Goal: Task Accomplishment & Management: Manage account settings

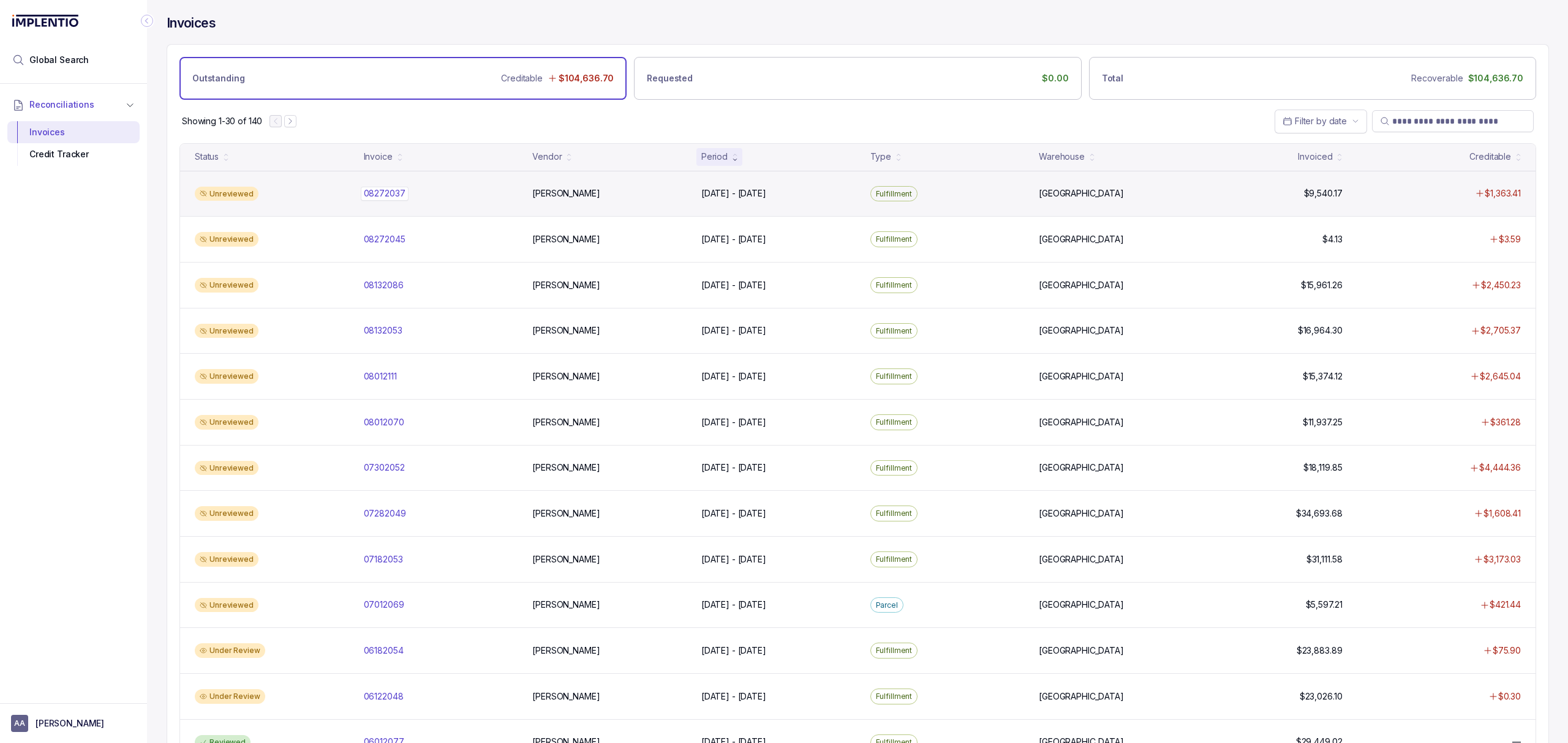
click at [393, 194] on p "08272037" at bounding box center [385, 193] width 48 height 13
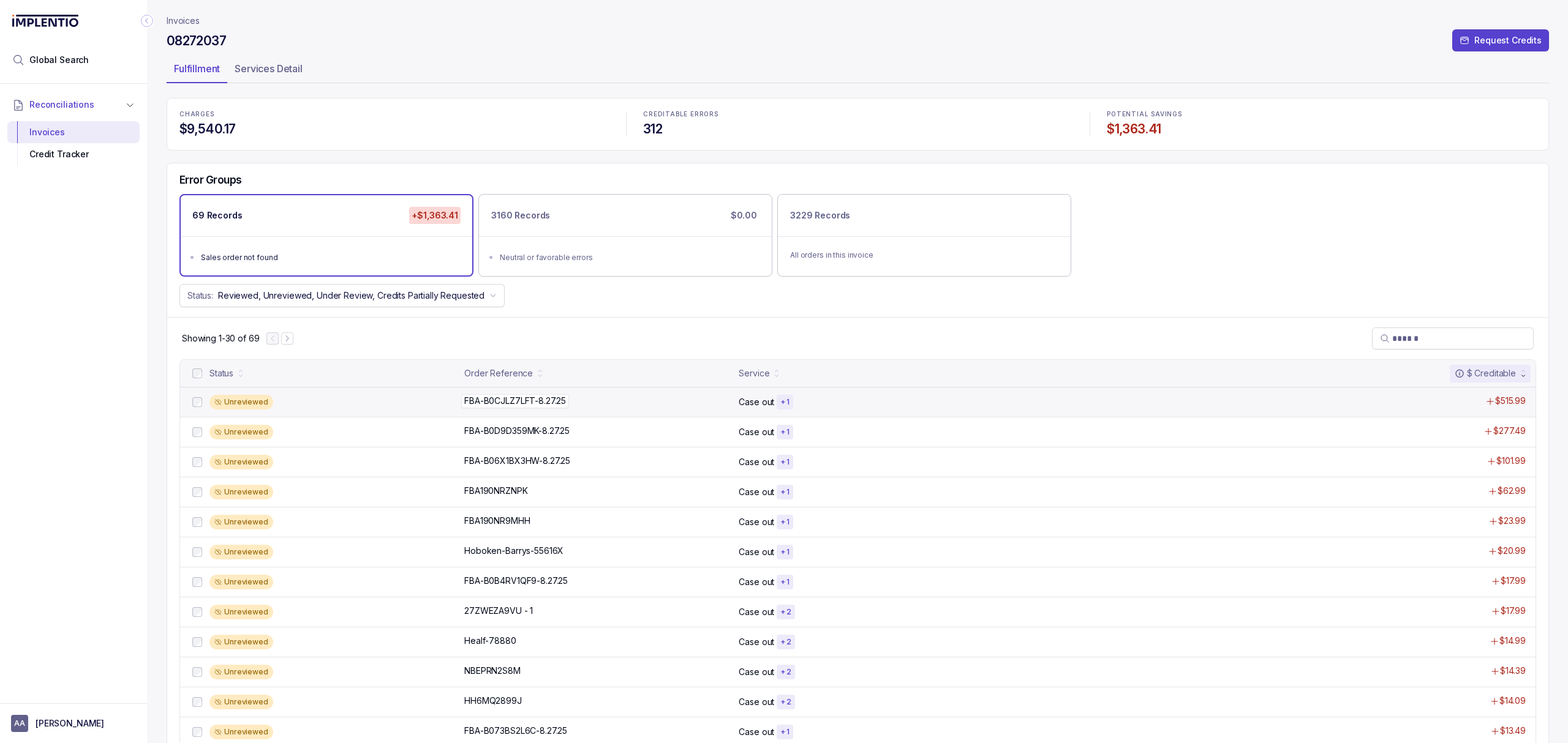
click at [502, 402] on p "FBA-B0CJLZ7LFT-8.27.25" at bounding box center [515, 401] width 108 height 13
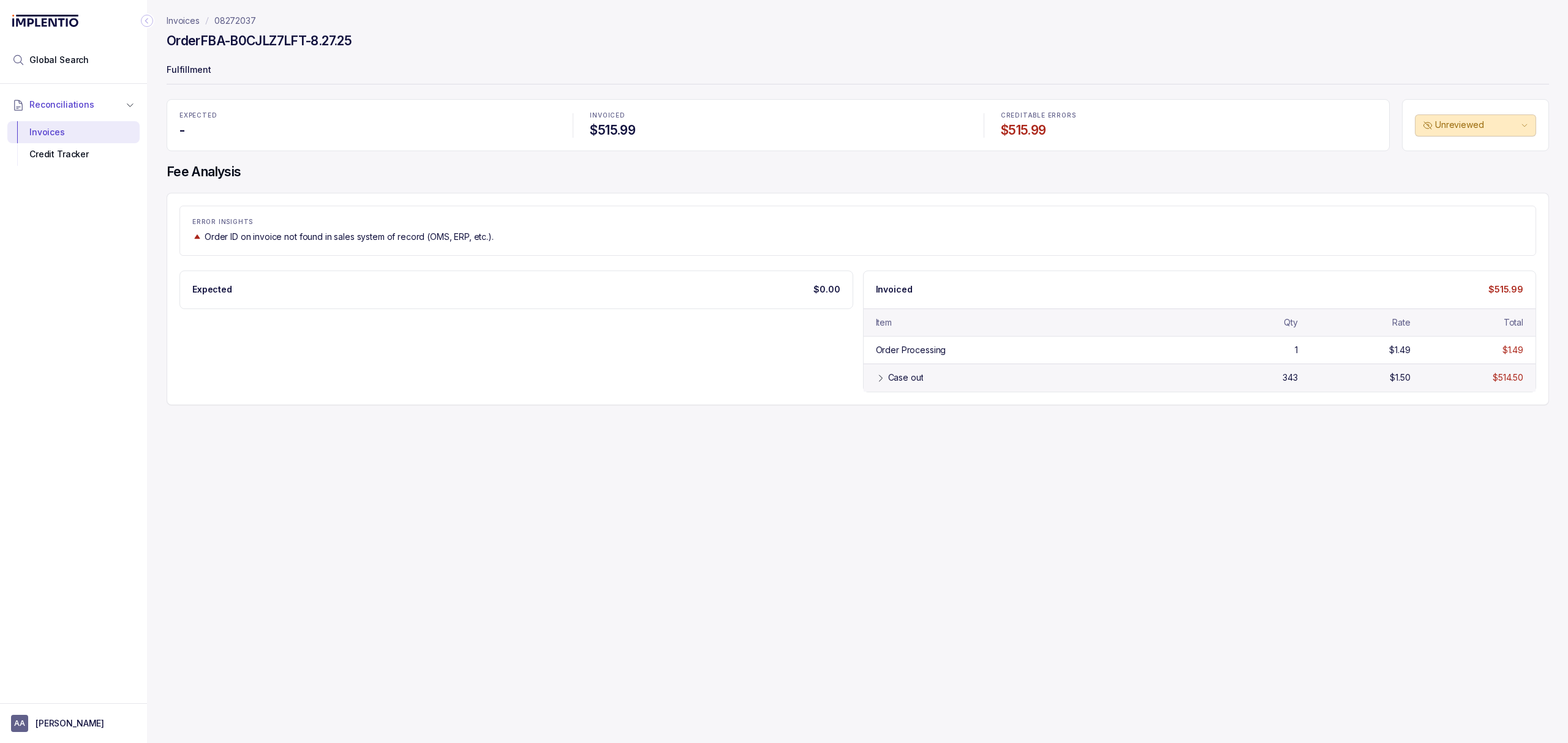
click at [948, 389] on div "Case out 343 $1.50 $514.50" at bounding box center [1200, 377] width 672 height 27
click at [84, 160] on div "Credit Tracker" at bounding box center [73, 154] width 113 height 22
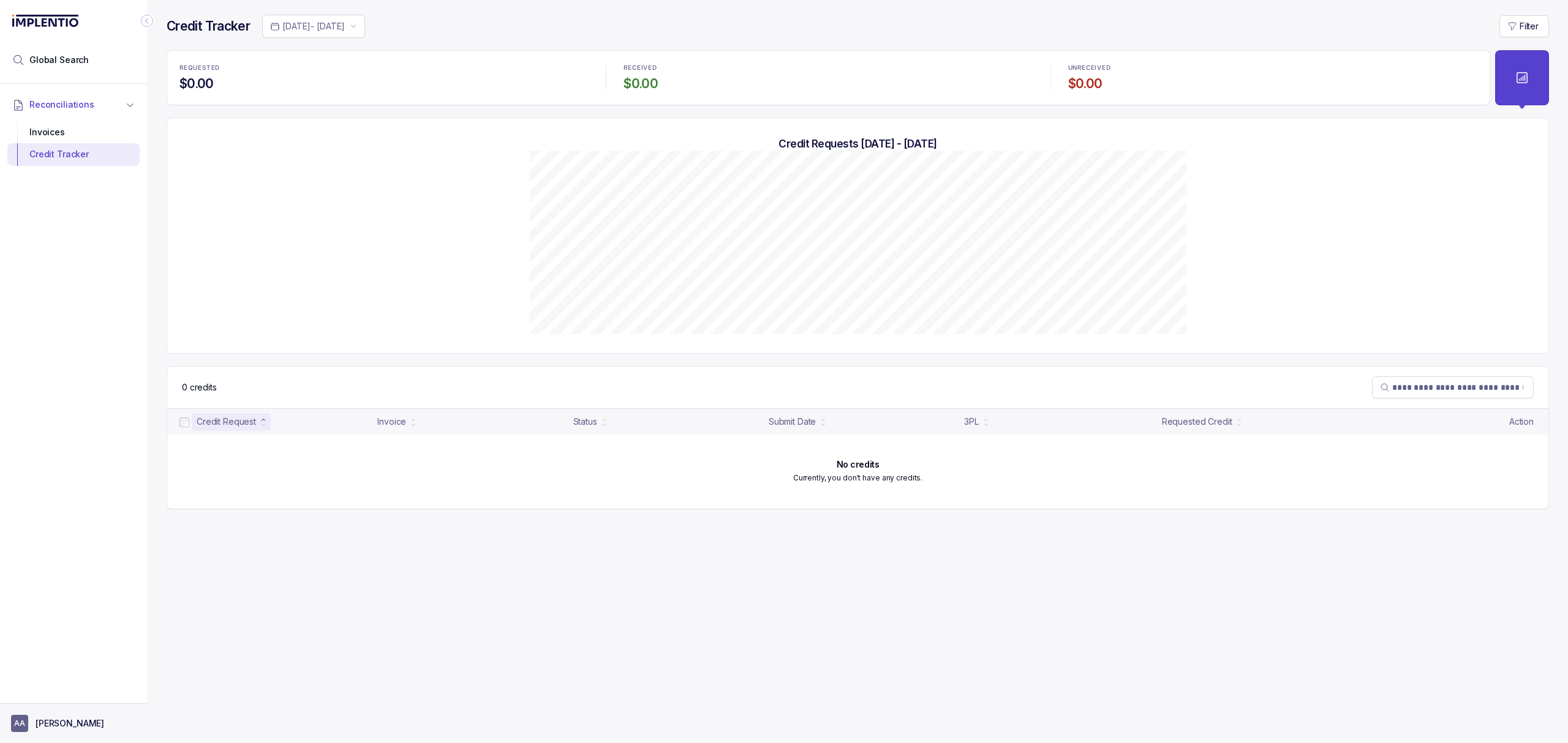
click at [57, 719] on p "[PERSON_NAME]" at bounding box center [69, 723] width 68 height 12
click at [58, 698] on p "Logout" at bounding box center [81, 697] width 102 height 12
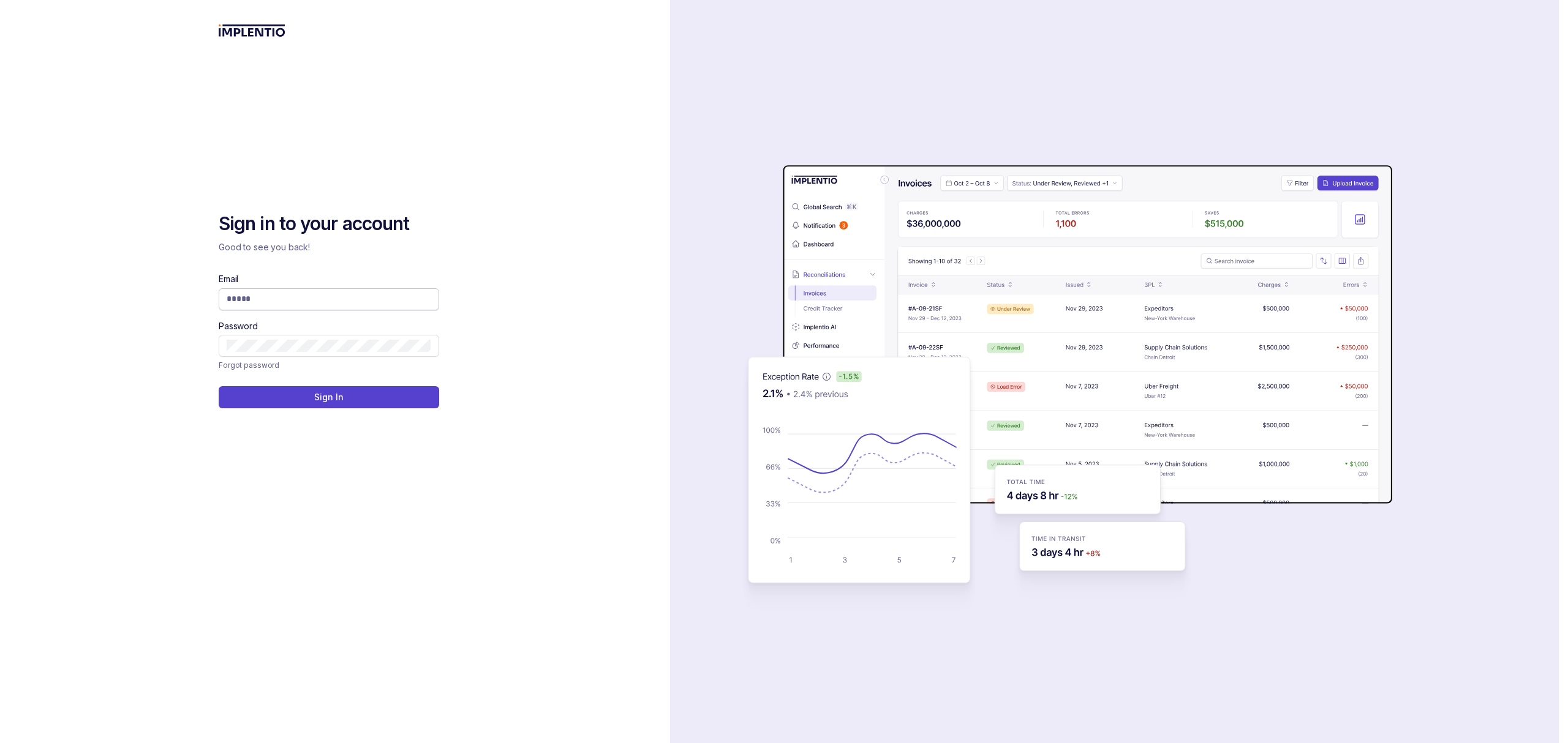
click at [310, 300] on input "Email" at bounding box center [329, 299] width 205 height 12
type input "*"
type input "**********"
